Goal: Transaction & Acquisition: Purchase product/service

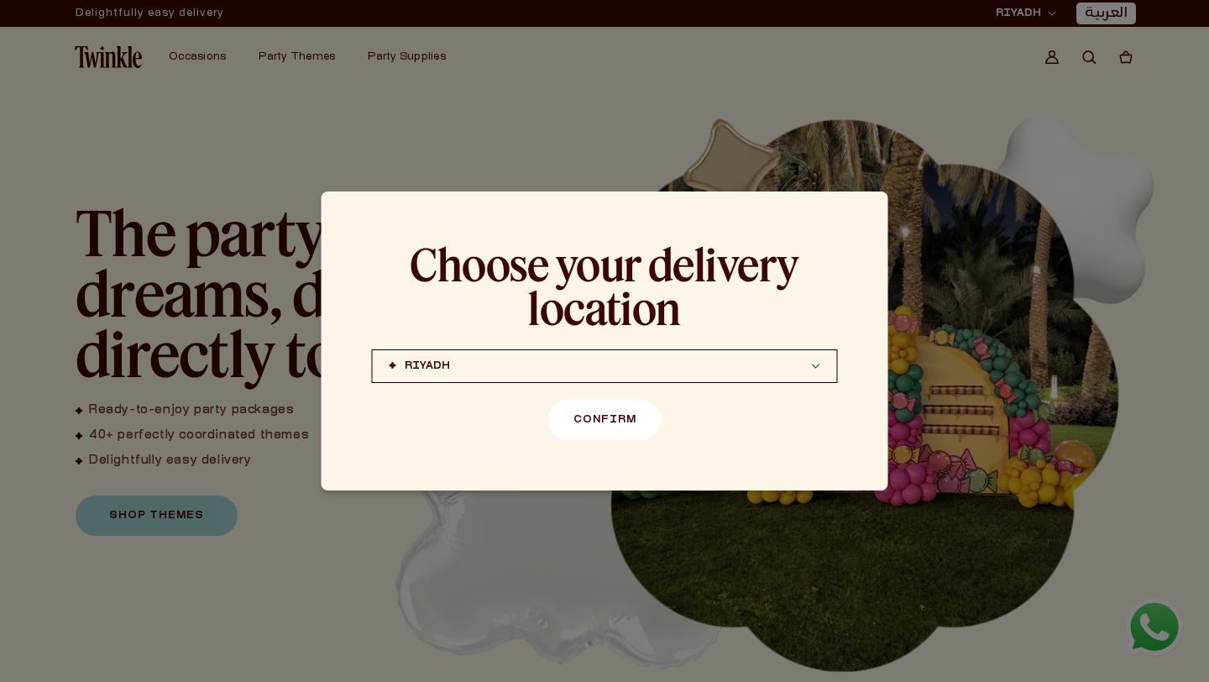
click at [616, 400] on button "Confirm" at bounding box center [604, 420] width 113 height 40
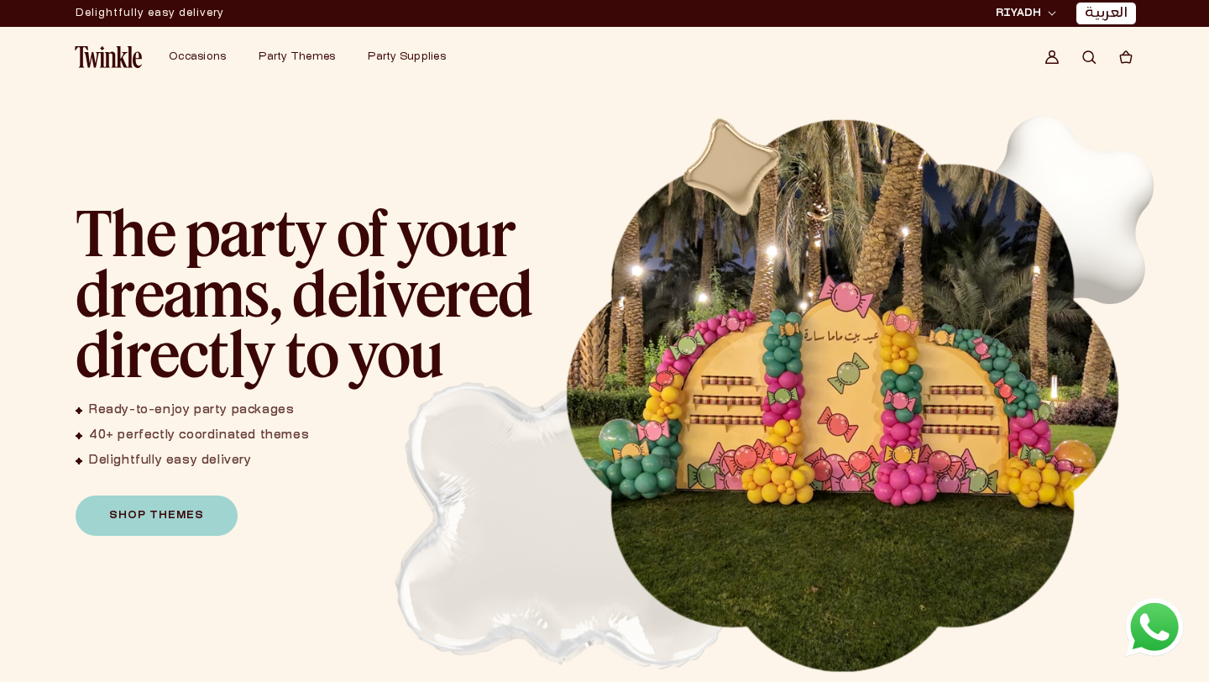
scroll to position [1013, 0]
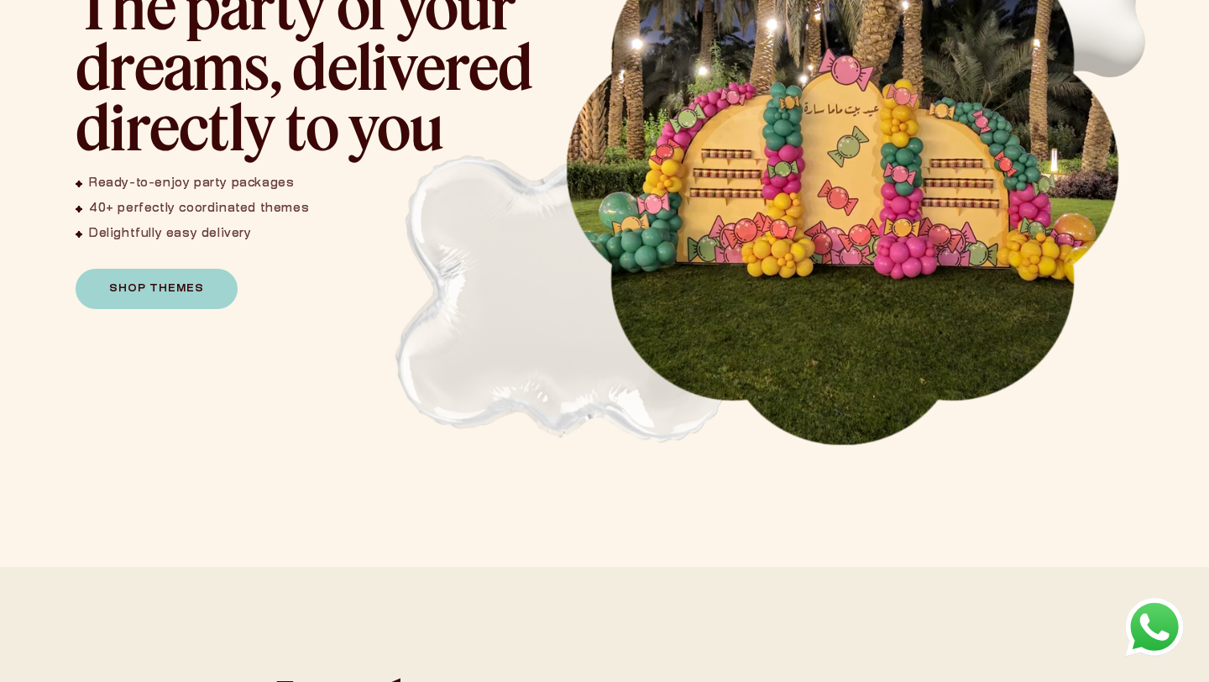
scroll to position [281, 0]
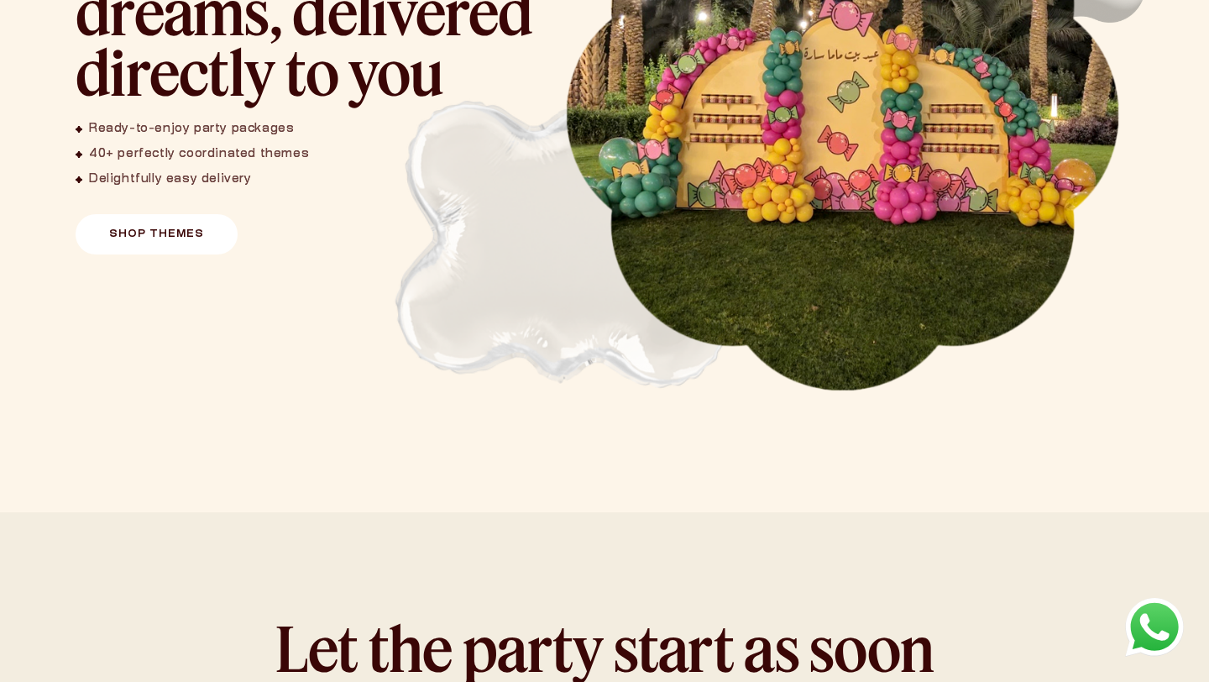
click at [188, 241] on link "Shop Themes" at bounding box center [157, 234] width 162 height 40
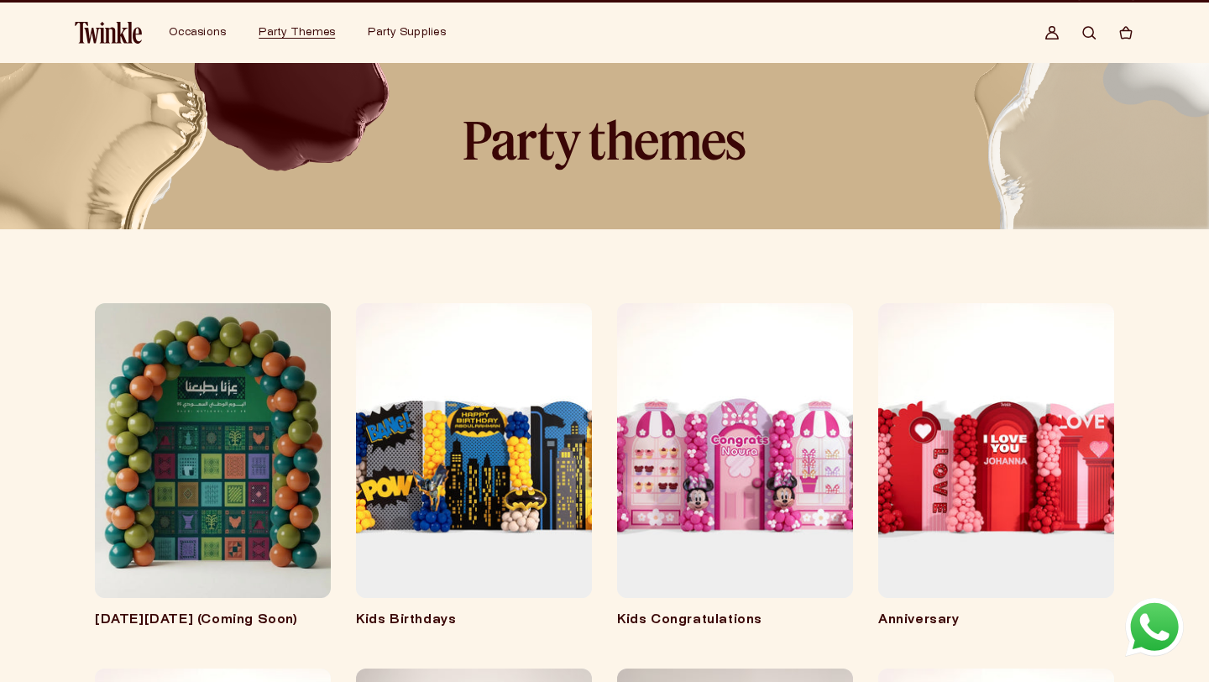
scroll to position [26, 0]
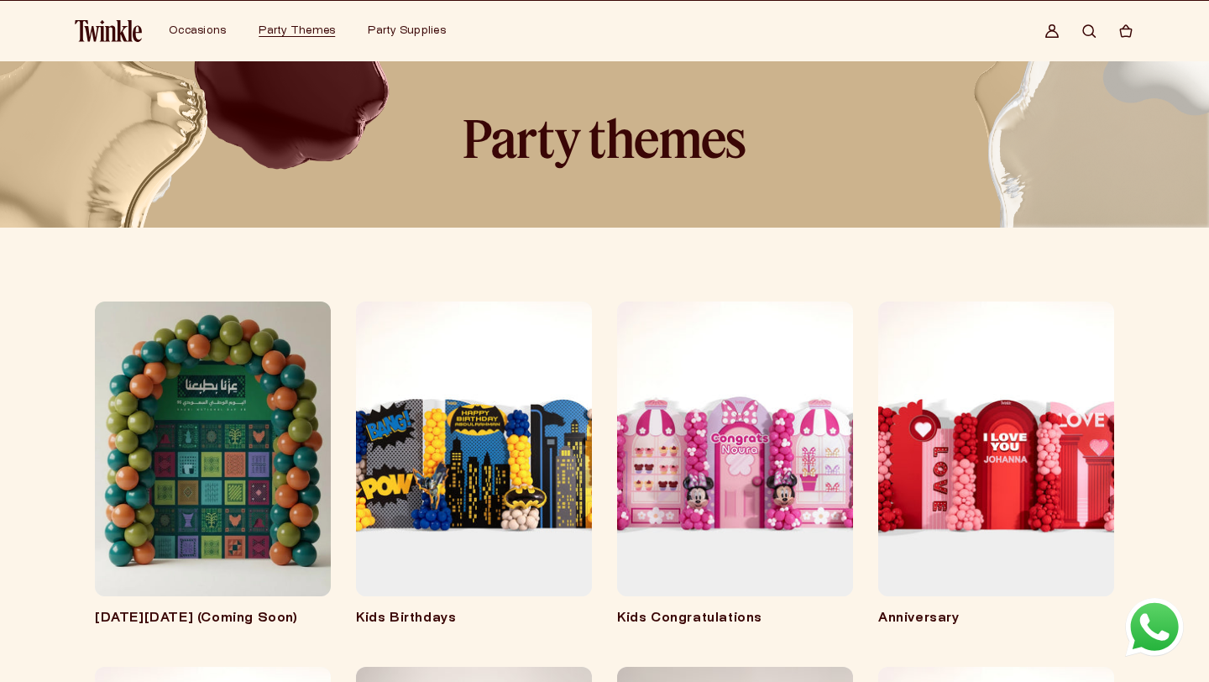
click at [712, 611] on link "Kids Congratulations" at bounding box center [735, 619] width 236 height 17
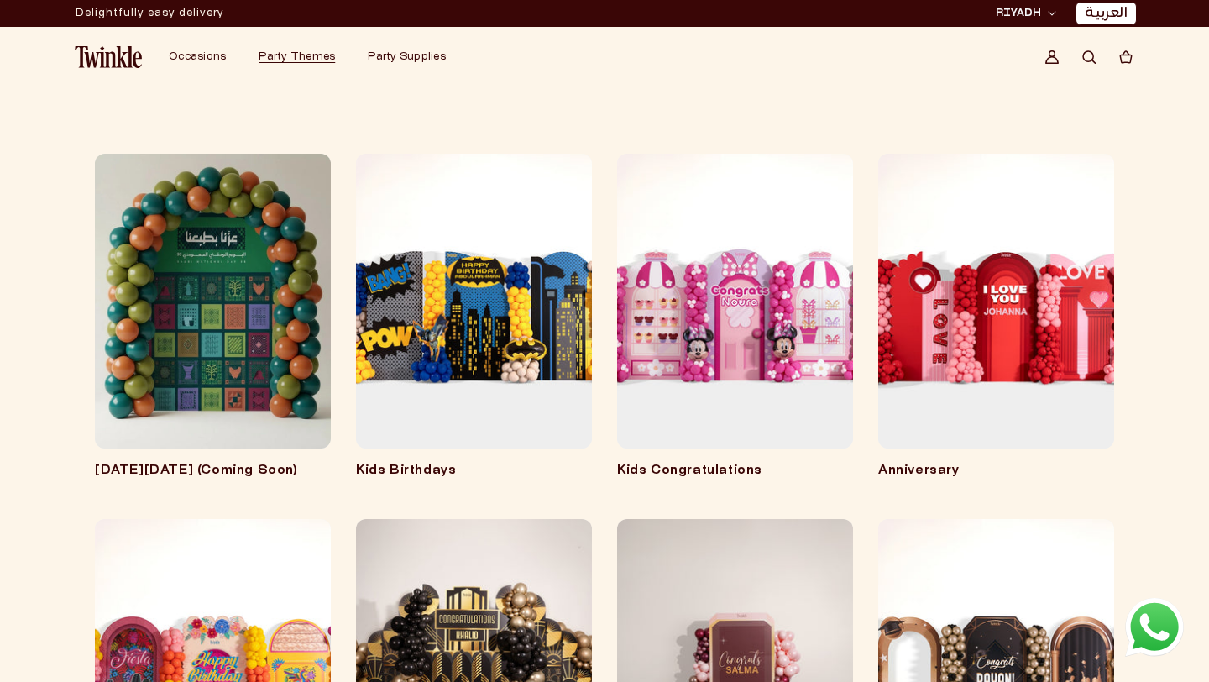
scroll to position [171, 0]
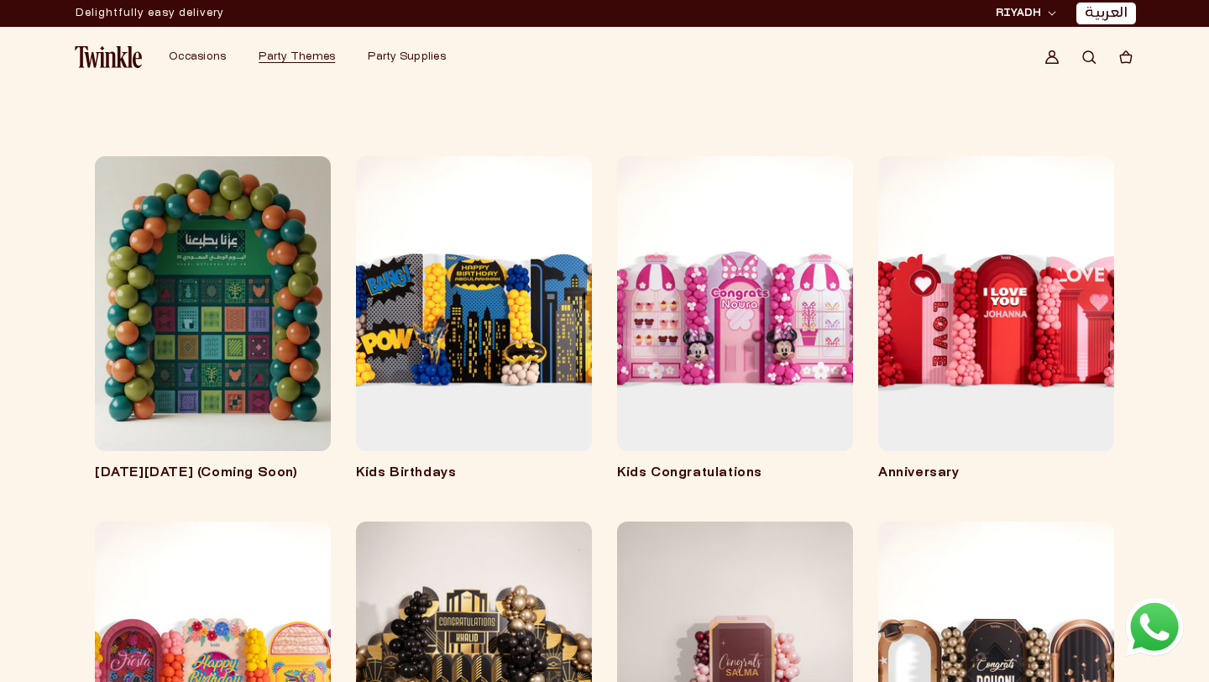
click at [725, 465] on link "Kids Congratulations" at bounding box center [735, 473] width 236 height 17
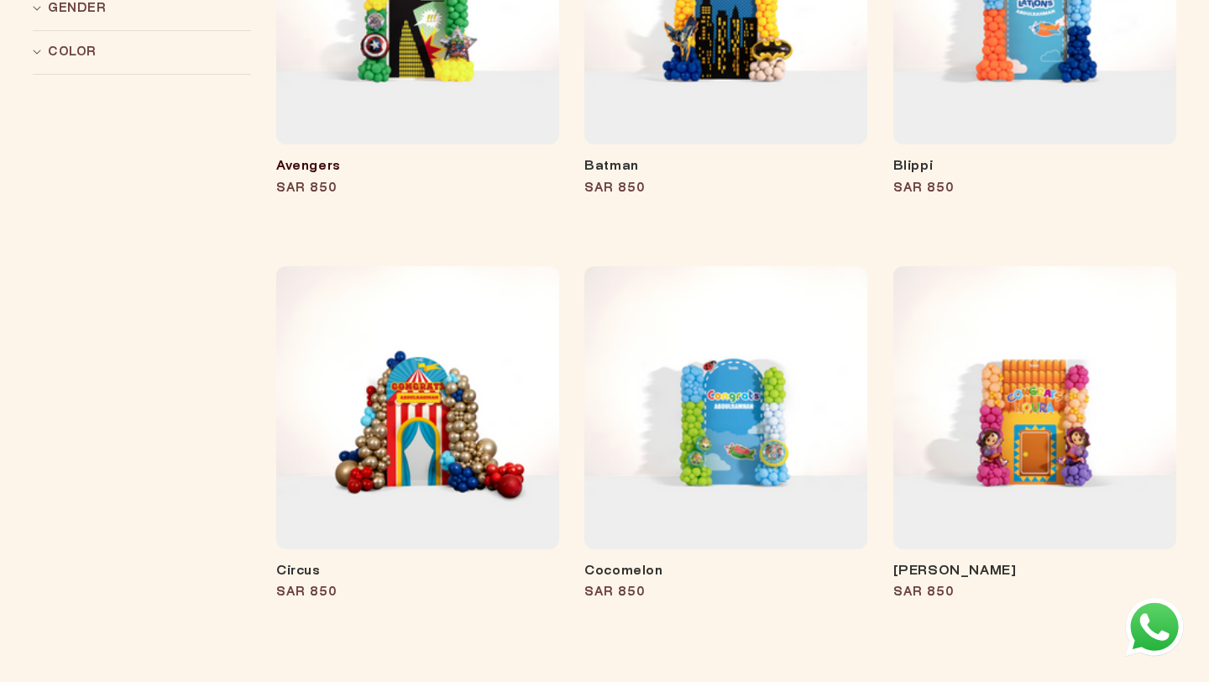
scroll to position [626, 0]
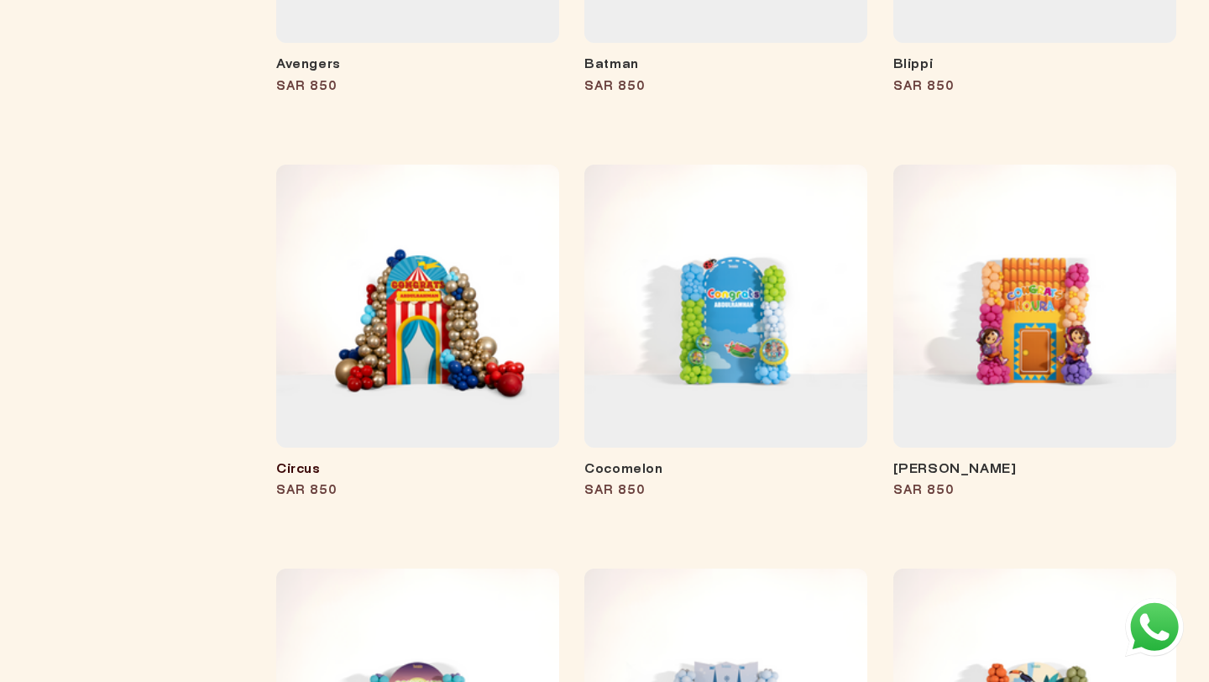
click at [486, 462] on link "Circus" at bounding box center [417, 470] width 283 height 17
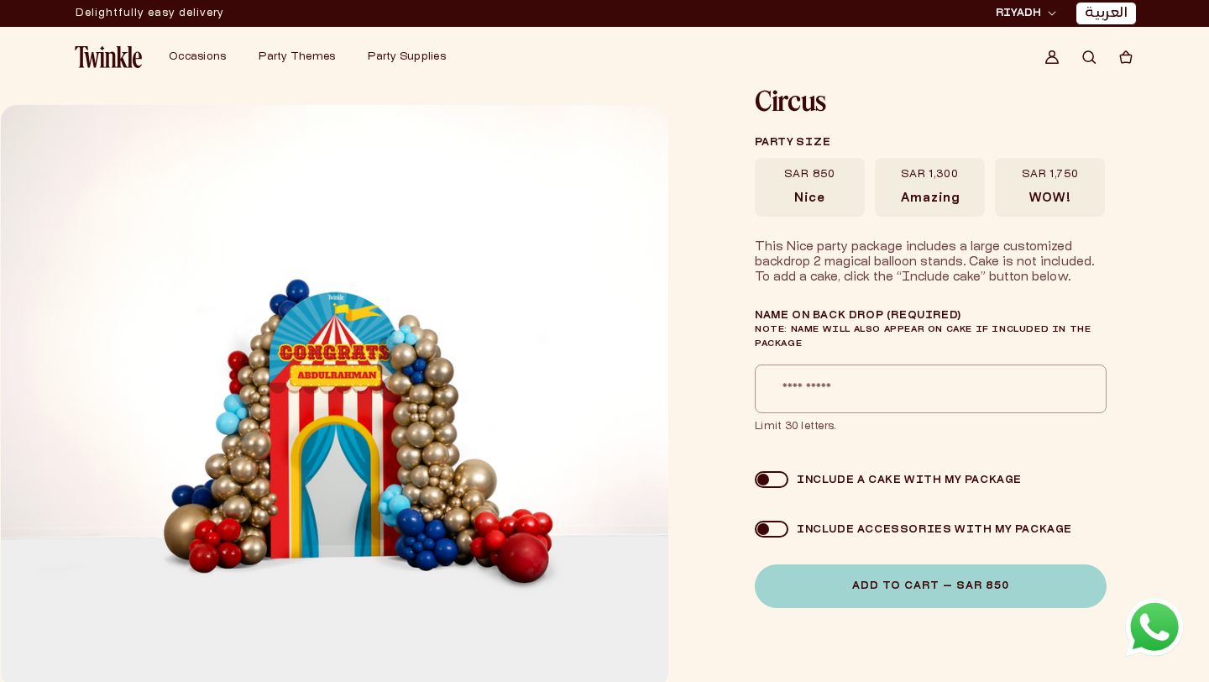
click at [890, 179] on label "SAR 1,300 Amazing" at bounding box center [930, 187] width 110 height 59
